Goal: Use online tool/utility: Utilize a website feature to perform a specific function

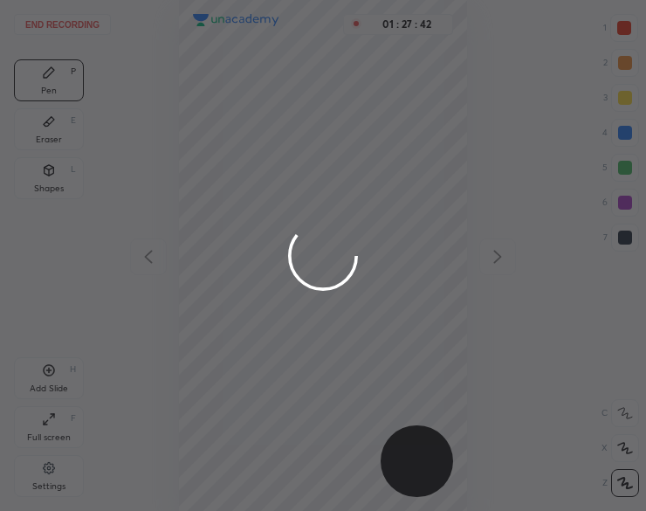
scroll to position [511, 367]
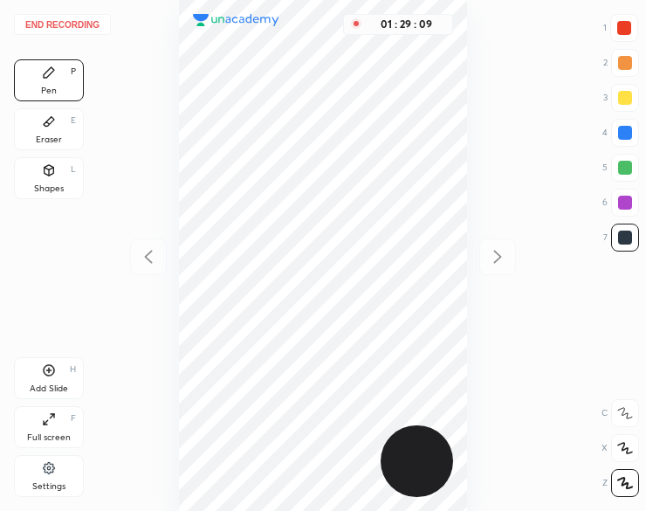
click at [79, 29] on button "End recording" at bounding box center [62, 24] width 97 height 21
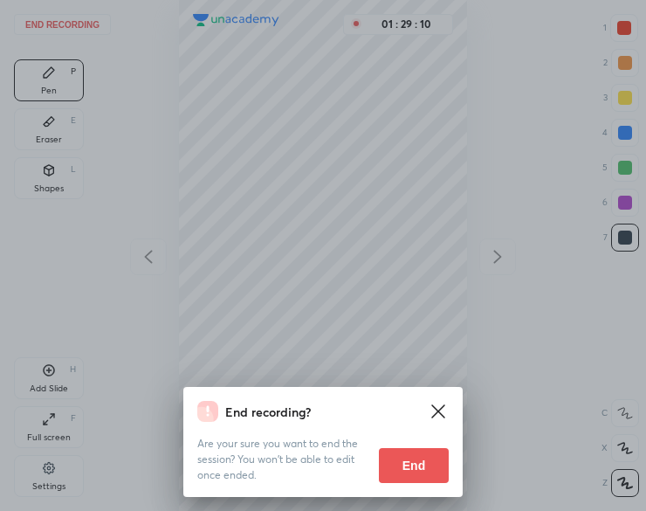
click at [409, 463] on button "End" at bounding box center [414, 465] width 70 height 35
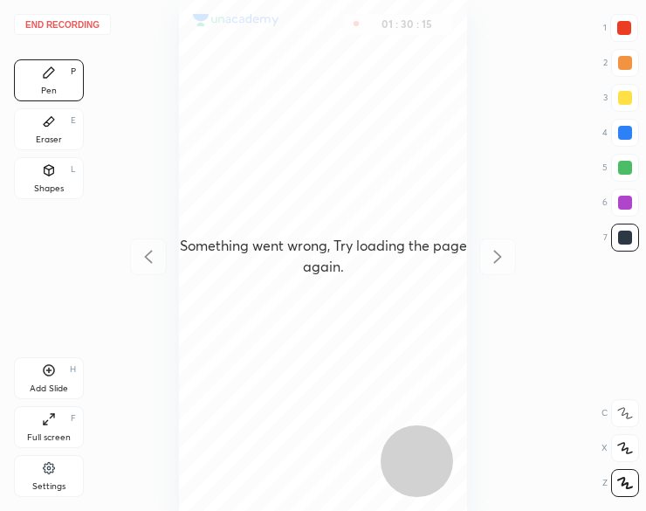
click at [49, 19] on button "End recording" at bounding box center [62, 24] width 97 height 21
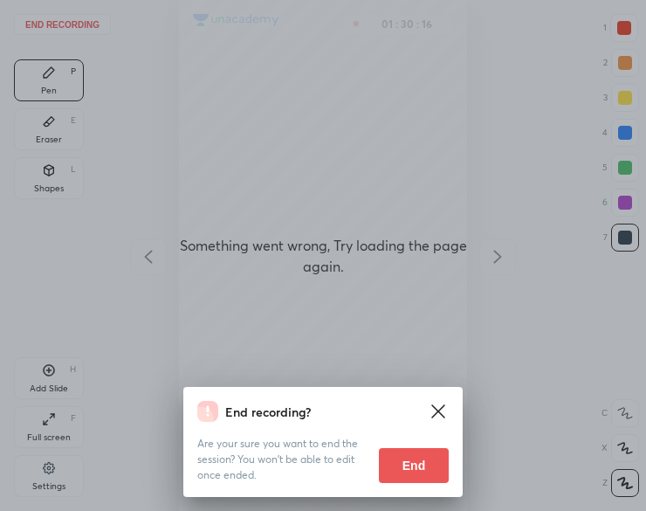
click at [405, 462] on button "End" at bounding box center [414, 465] width 70 height 35
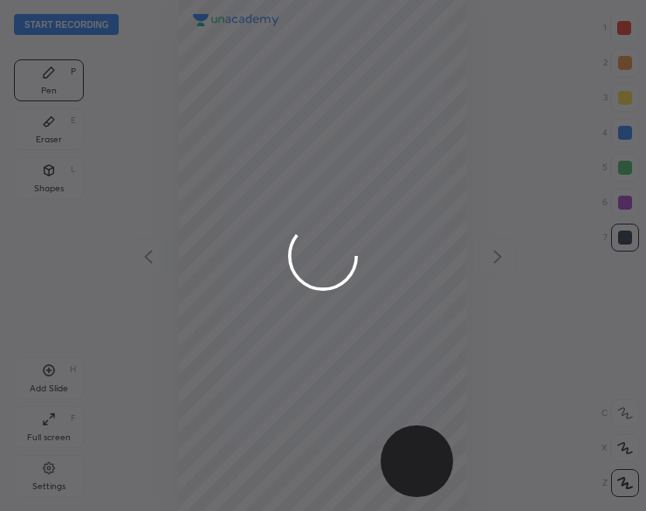
scroll to position [511, 367]
